Goal: Navigation & Orientation: Find specific page/section

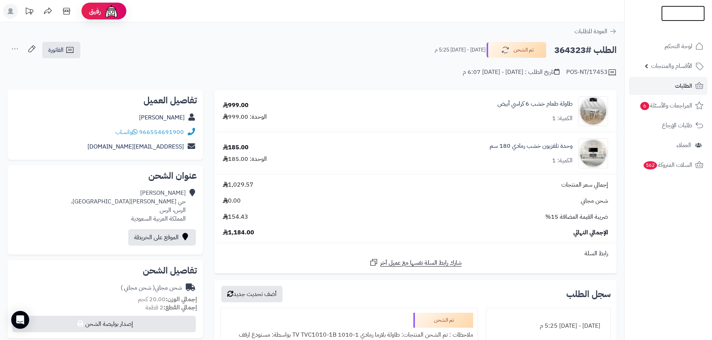
drag, startPoint x: 0, startPoint y: 0, endPoint x: 699, endPoint y: 8, distance: 699.5
click at [699, 18] on img at bounding box center [683, 26] width 44 height 16
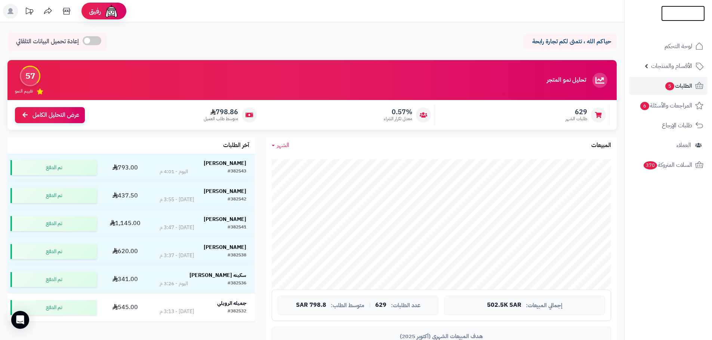
click at [701, 15] on img at bounding box center [683, 23] width 44 height 16
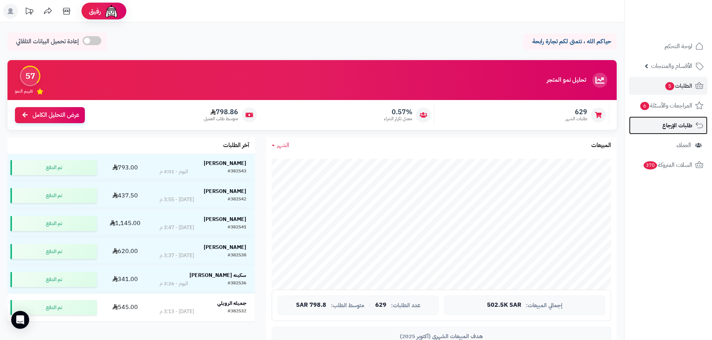
click at [657, 123] on link "طلبات الإرجاع" at bounding box center [668, 126] width 78 height 18
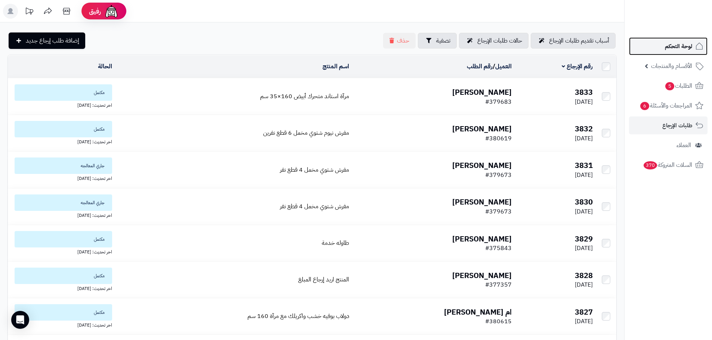
click at [676, 52] on link "لوحة التحكم" at bounding box center [668, 46] width 78 height 18
